Goal: Information Seeking & Learning: Find specific page/section

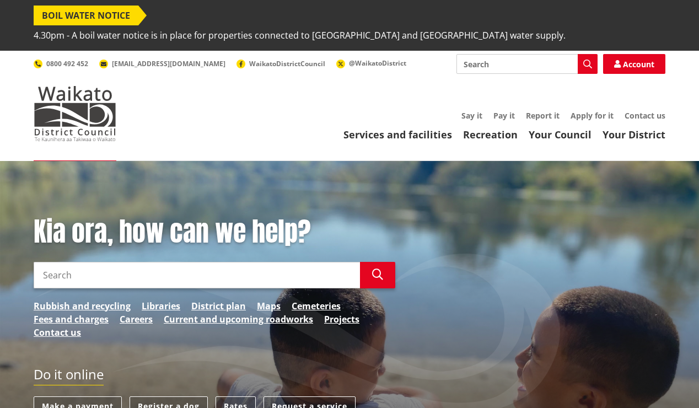
click at [106, 262] on input "Search" at bounding box center [197, 275] width 326 height 26
click at [114, 262] on input "ballot box locatioons" at bounding box center [197, 275] width 326 height 26
type input "ballot box locations"
click at [375, 269] on icon "button" at bounding box center [377, 274] width 11 height 11
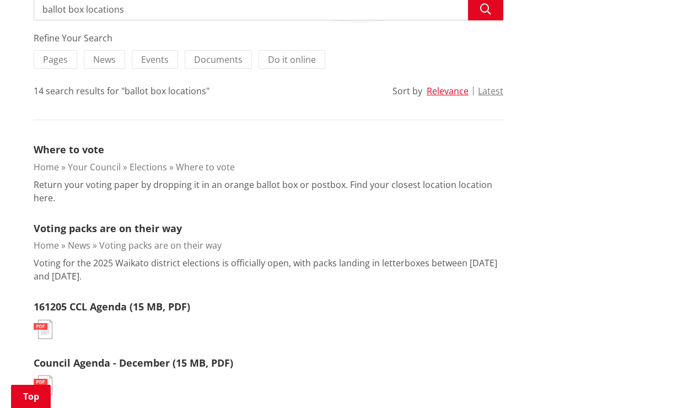
scroll to position [280, 0]
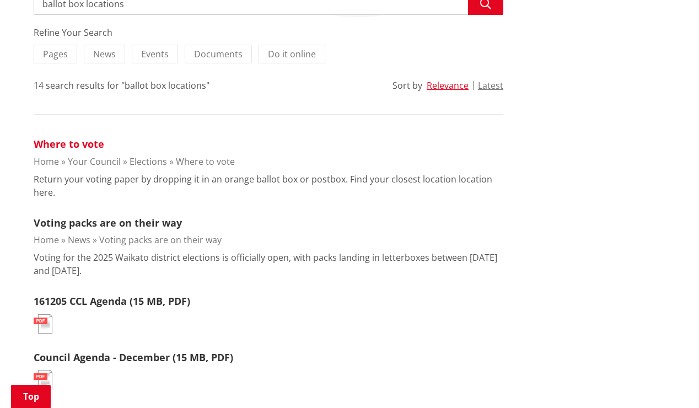
click at [79, 137] on link "Where to vote" at bounding box center [69, 143] width 71 height 13
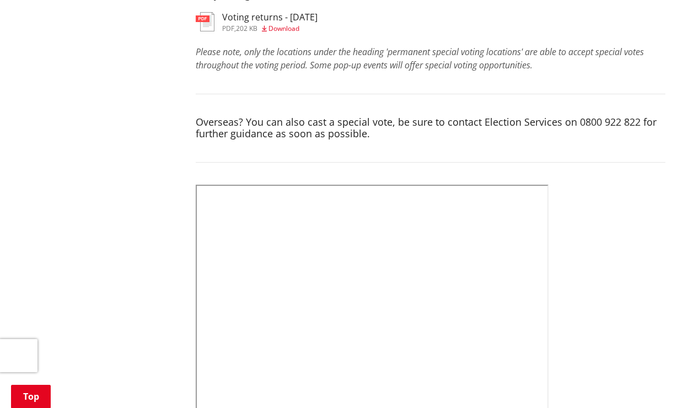
scroll to position [447, 0]
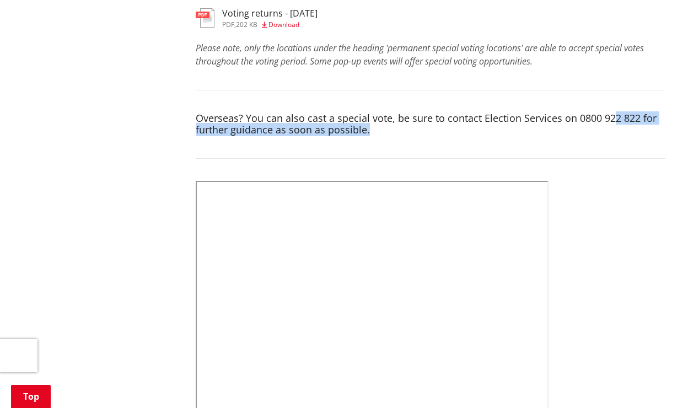
drag, startPoint x: 618, startPoint y: 143, endPoint x: 613, endPoint y: 107, distance: 36.2
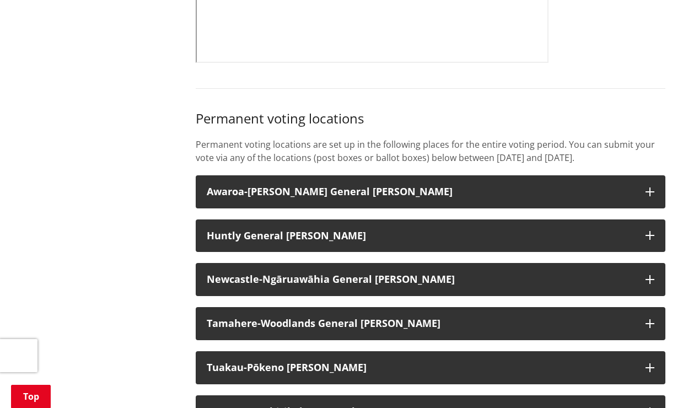
scroll to position [828, 0]
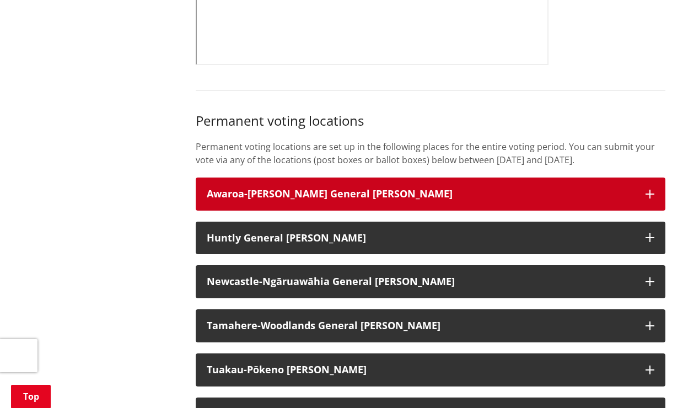
click at [648, 190] on icon "button" at bounding box center [649, 194] width 9 height 9
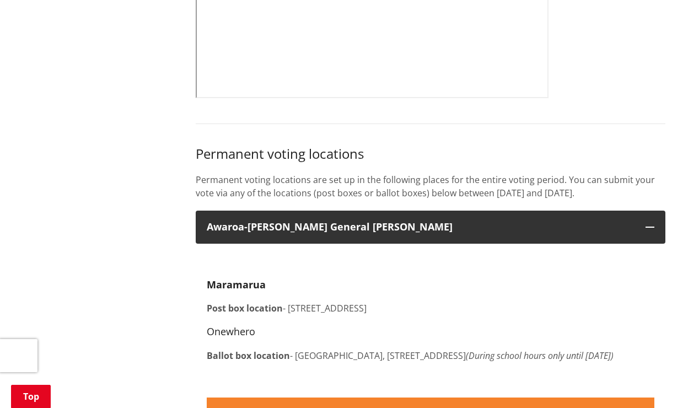
scroll to position [787, 0]
